Goal: Find specific page/section: Find specific page/section

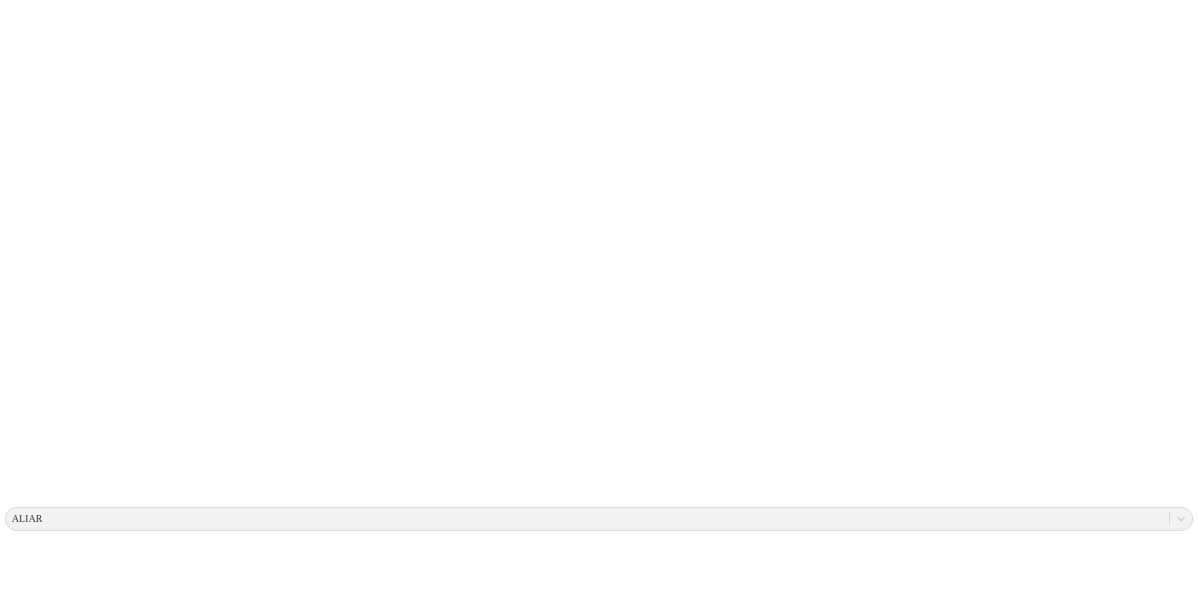
click at [42, 513] on div "ALIAR" at bounding box center [27, 518] width 31 height 11
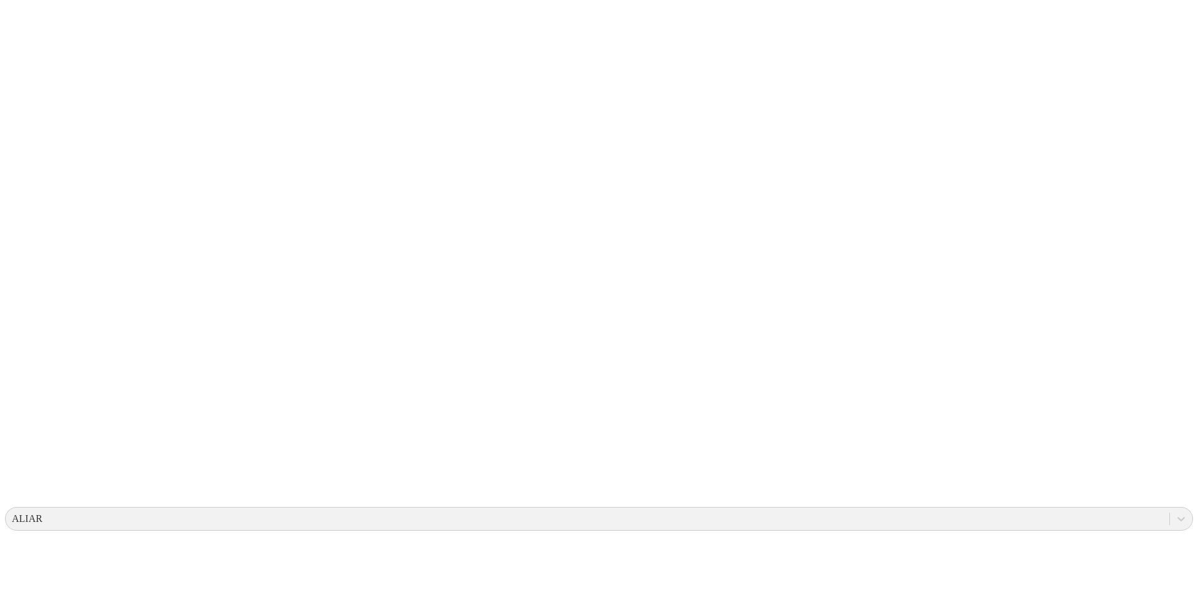
click at [22, 235] on icon at bounding box center [24, 254] width 39 height 39
